Goal: Information Seeking & Learning: Learn about a topic

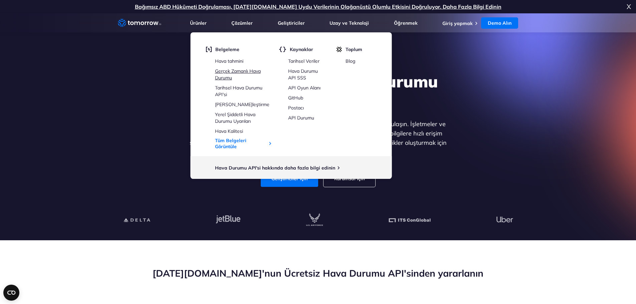
click at [235, 72] on font "Gerçek Zamanlı Hava Durumu" at bounding box center [238, 74] width 46 height 13
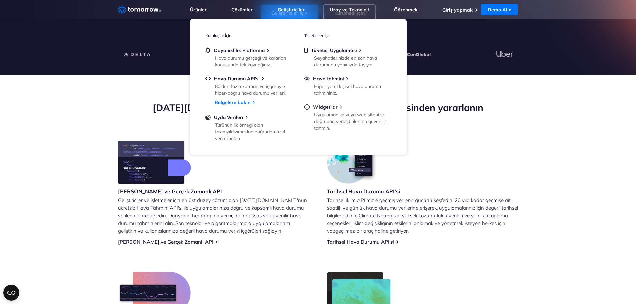
scroll to position [167, 0]
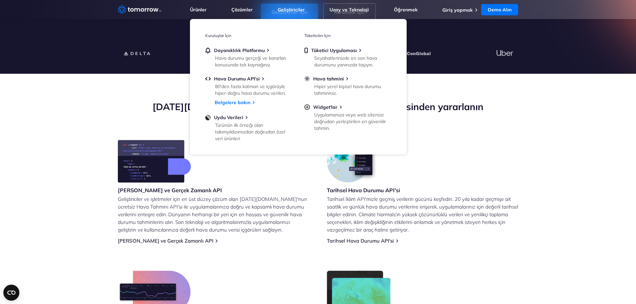
drag, startPoint x: 256, startPoint y: 175, endPoint x: 246, endPoint y: 175, distance: 9.4
click at [256, 175] on div "Hava Durumu Tahmini ve Gerçek Zamanlı API Geliştiriciler ve işletmeler için en …" at bounding box center [214, 192] width 192 height 104
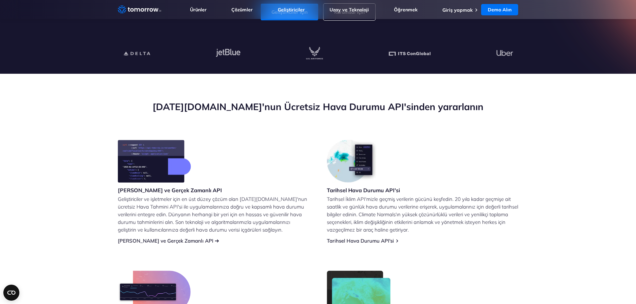
click at [183, 241] on font "[PERSON_NAME] ve Gerçek Zamanlı API" at bounding box center [166, 241] width 96 height 6
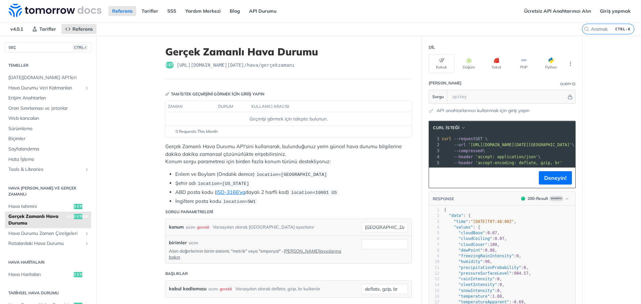
click at [232, 131] on div "0 Requests This Month" at bounding box center [288, 132] width 239 height 6
click at [234, 115] on td "Geçmişi görmek için talepte bulunun." at bounding box center [289, 118] width 246 height 13
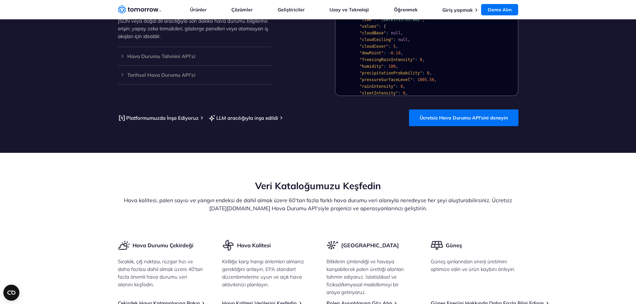
scroll to position [668, 0]
click at [174, 54] on font "Hava Durumu Tahmini API'si" at bounding box center [161, 56] width 68 height 6
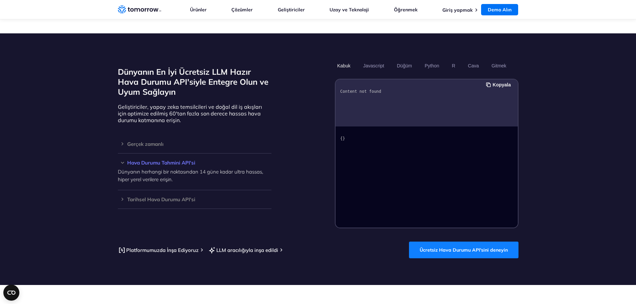
scroll to position [535, 0]
click at [499, 67] on font "Gitmek" at bounding box center [499, 65] width 15 height 5
click at [150, 145] on font "Gerçek zamanlı" at bounding box center [145, 144] width 36 height 6
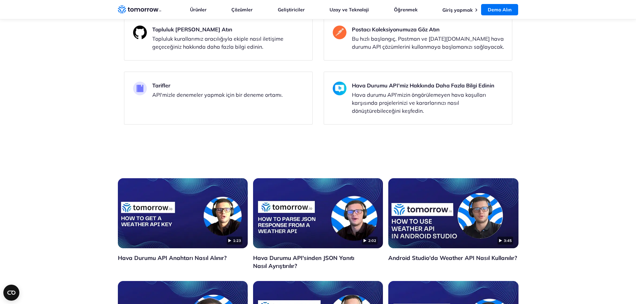
scroll to position [2171, 0]
